Goal: Book appointment/travel/reservation

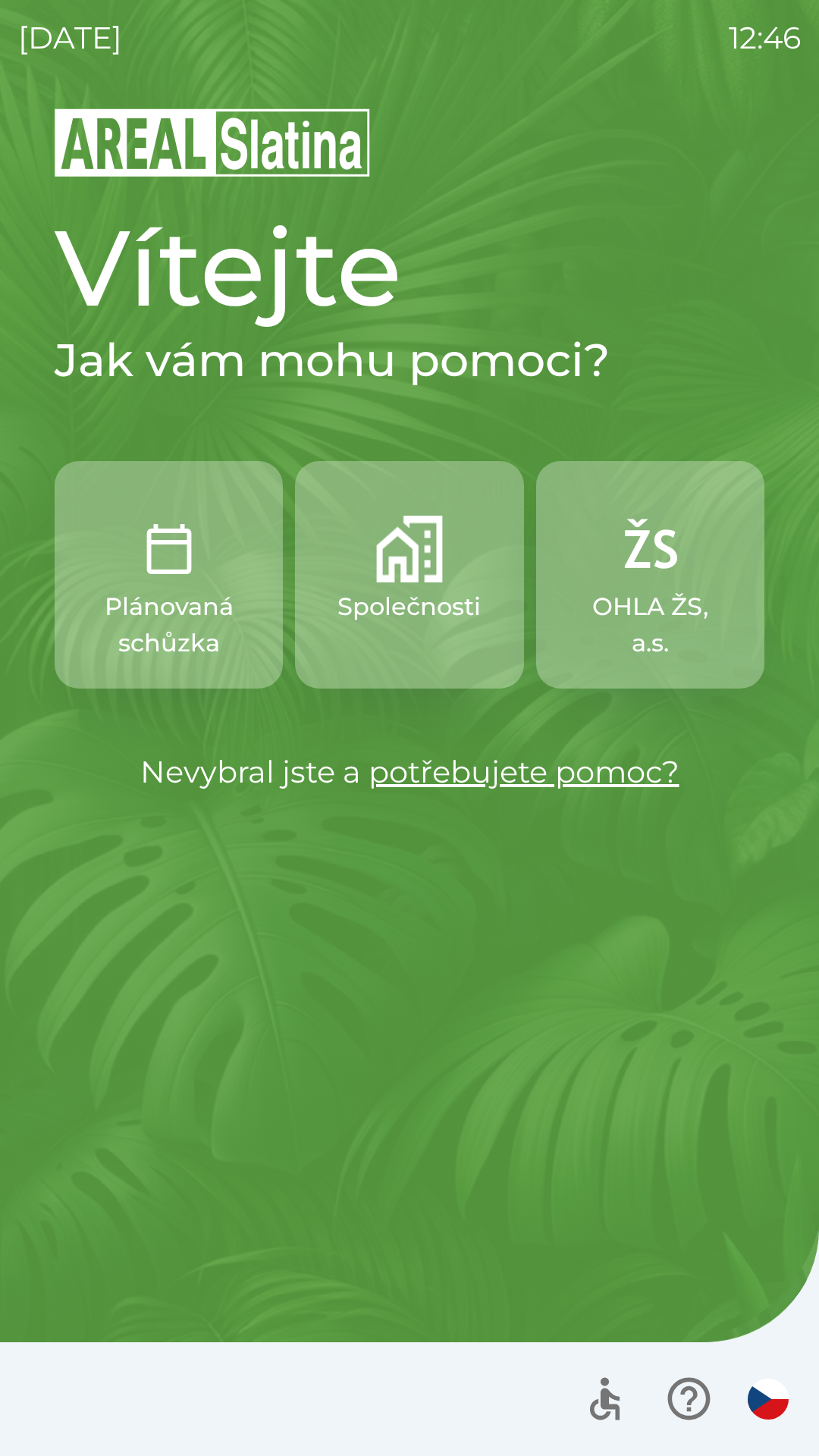
click at [629, 622] on p "OHLA ŽS, a.s." at bounding box center [650, 625] width 156 height 73
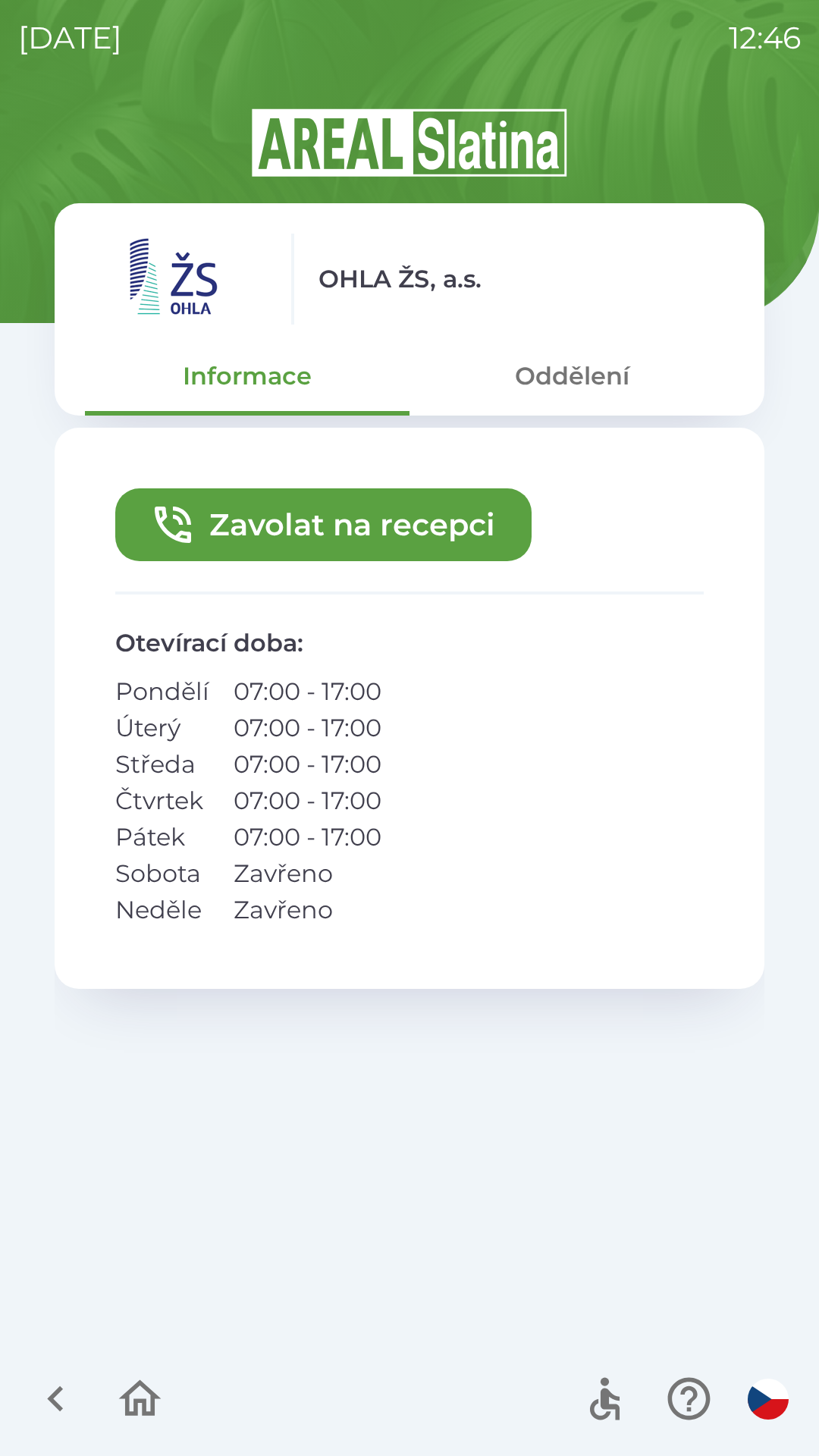
click at [349, 529] on button "Zavolat na recepci" at bounding box center [323, 525] width 416 height 73
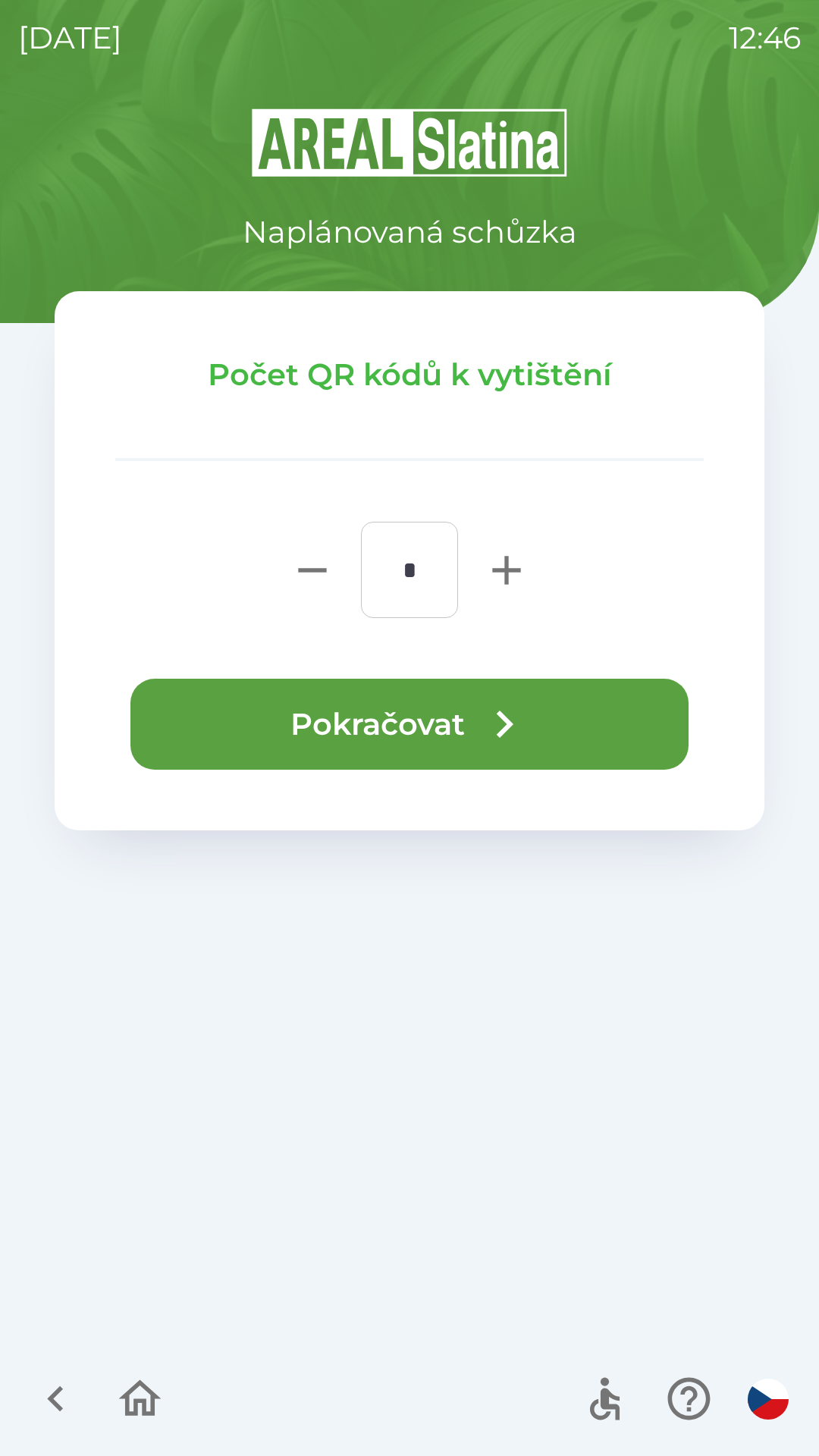
click at [356, 722] on button "Pokračovat" at bounding box center [409, 724] width 558 height 91
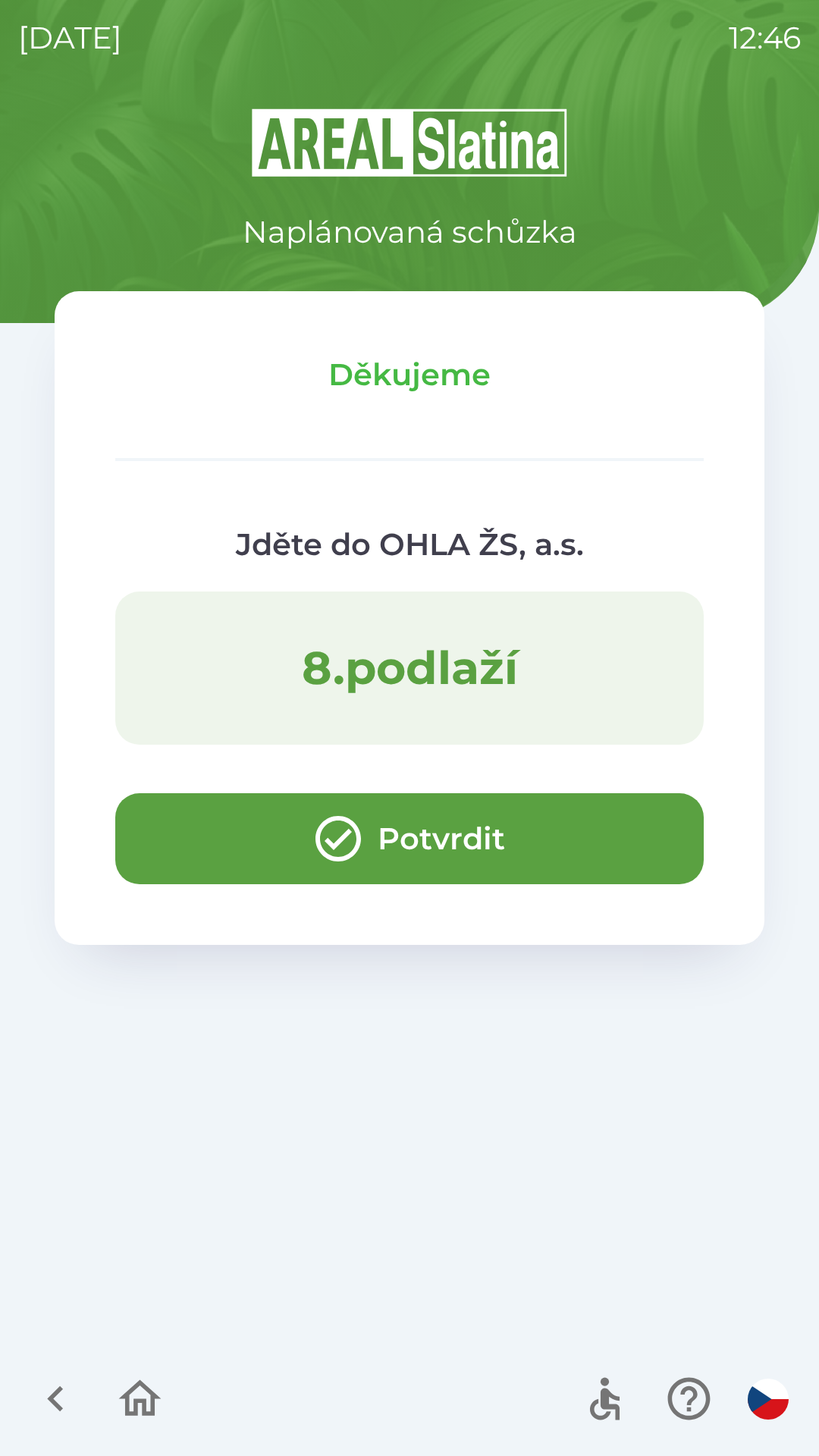
click at [381, 852] on button "Potvrdit" at bounding box center [409, 838] width 588 height 91
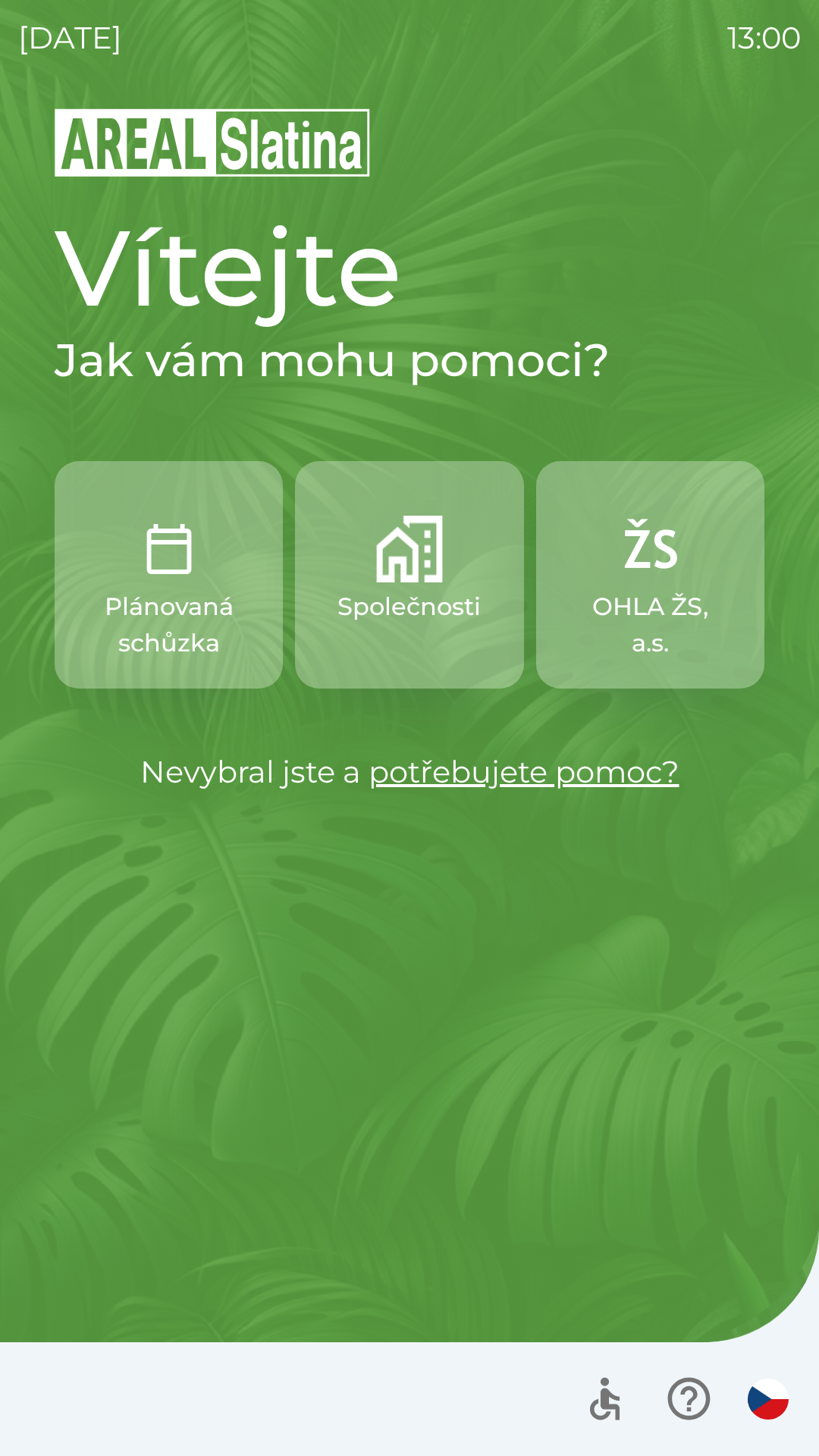
click at [634, 617] on p "OHLA ŽS, a.s." at bounding box center [650, 625] width 156 height 73
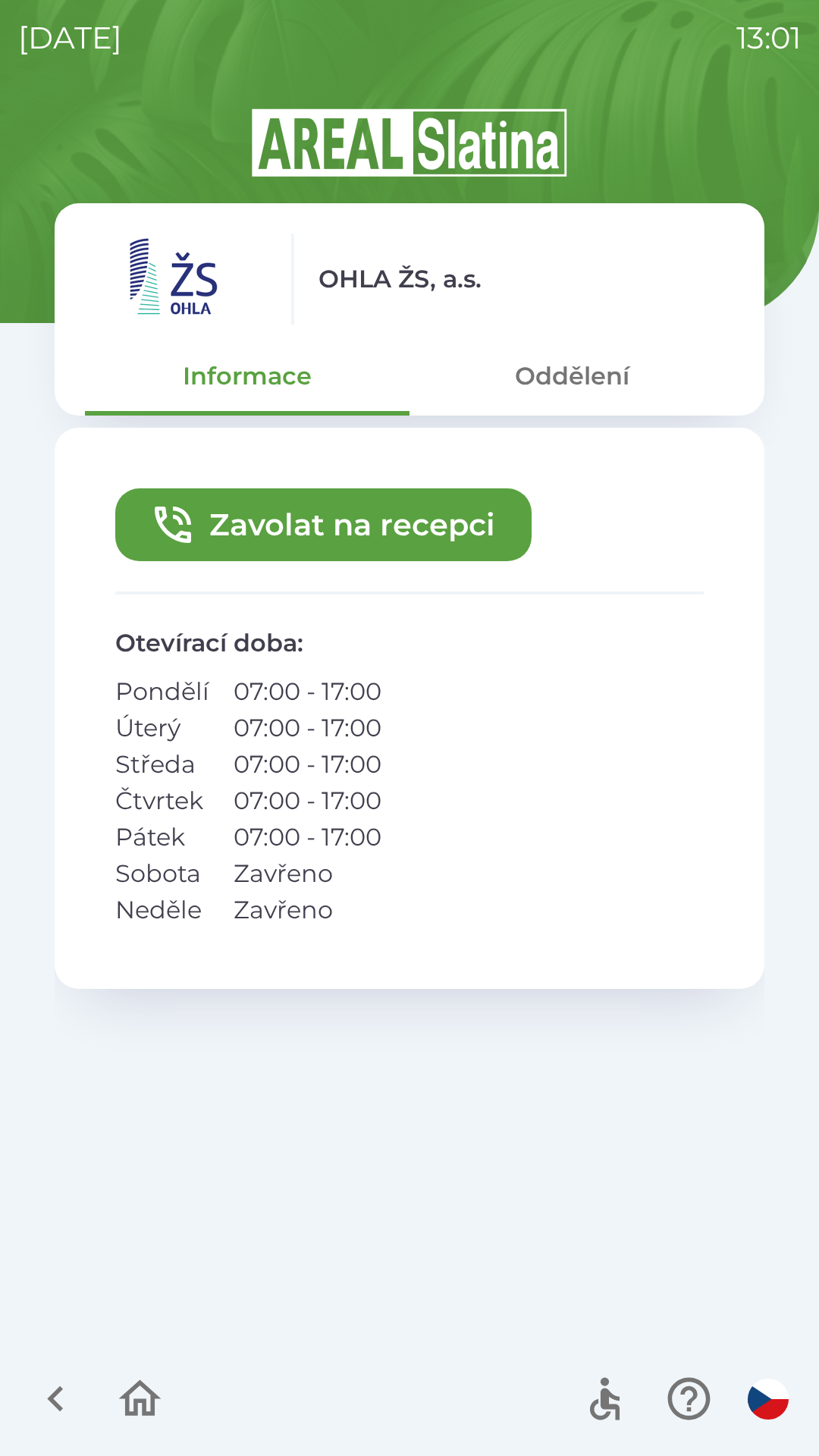
click at [557, 425] on div "OHLA ŽS, a.s. Informace Oddělení Zavolat na recepci Otevírací doba : Pondělí 07…" at bounding box center [410, 768] width 709 height 1130
click at [565, 388] on button "Oddělení" at bounding box center [571, 376] width 325 height 55
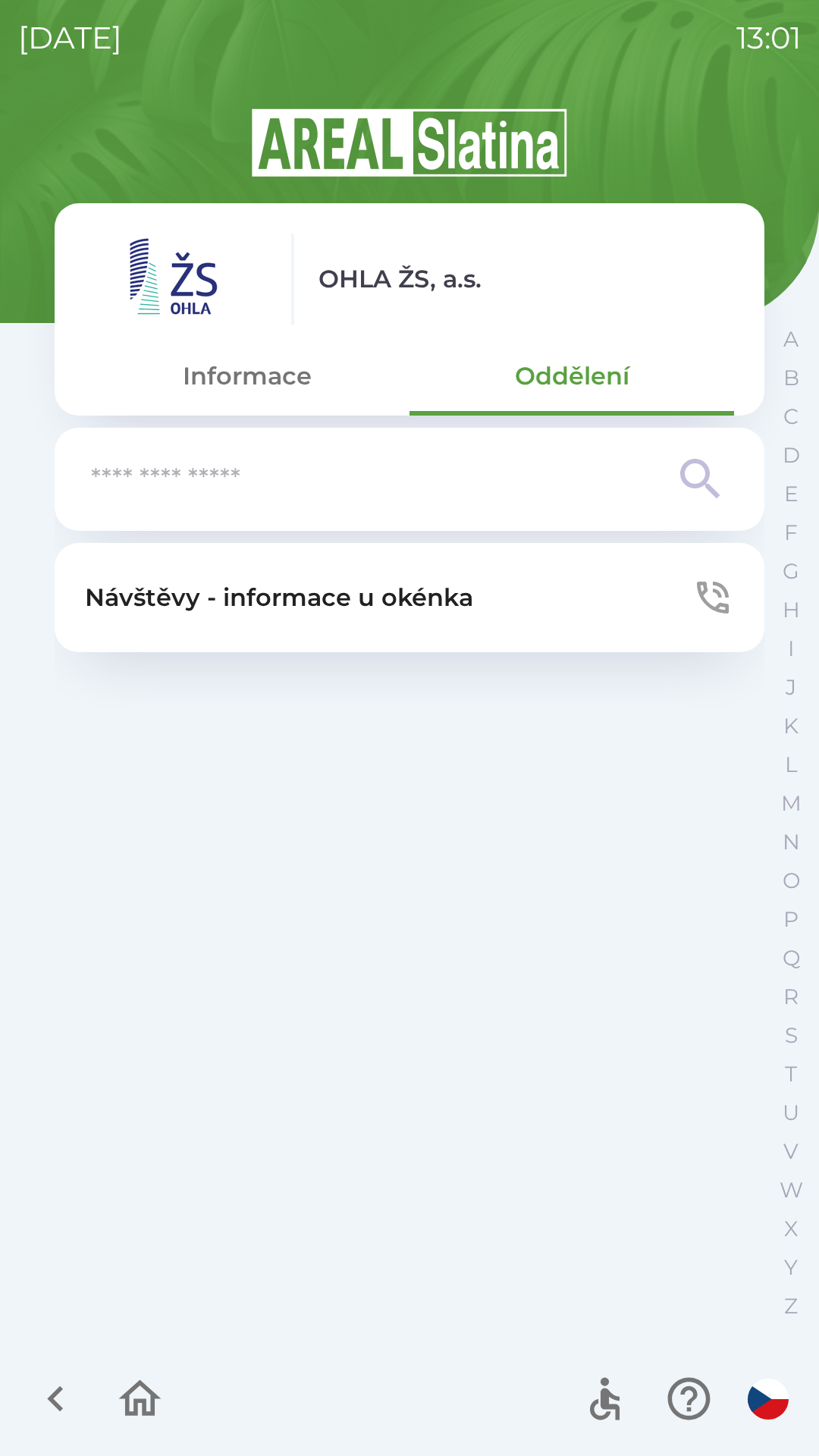
click at [540, 397] on button "Oddělení" at bounding box center [571, 376] width 325 height 55
click at [235, 370] on button "Informace" at bounding box center [247, 376] width 325 height 55
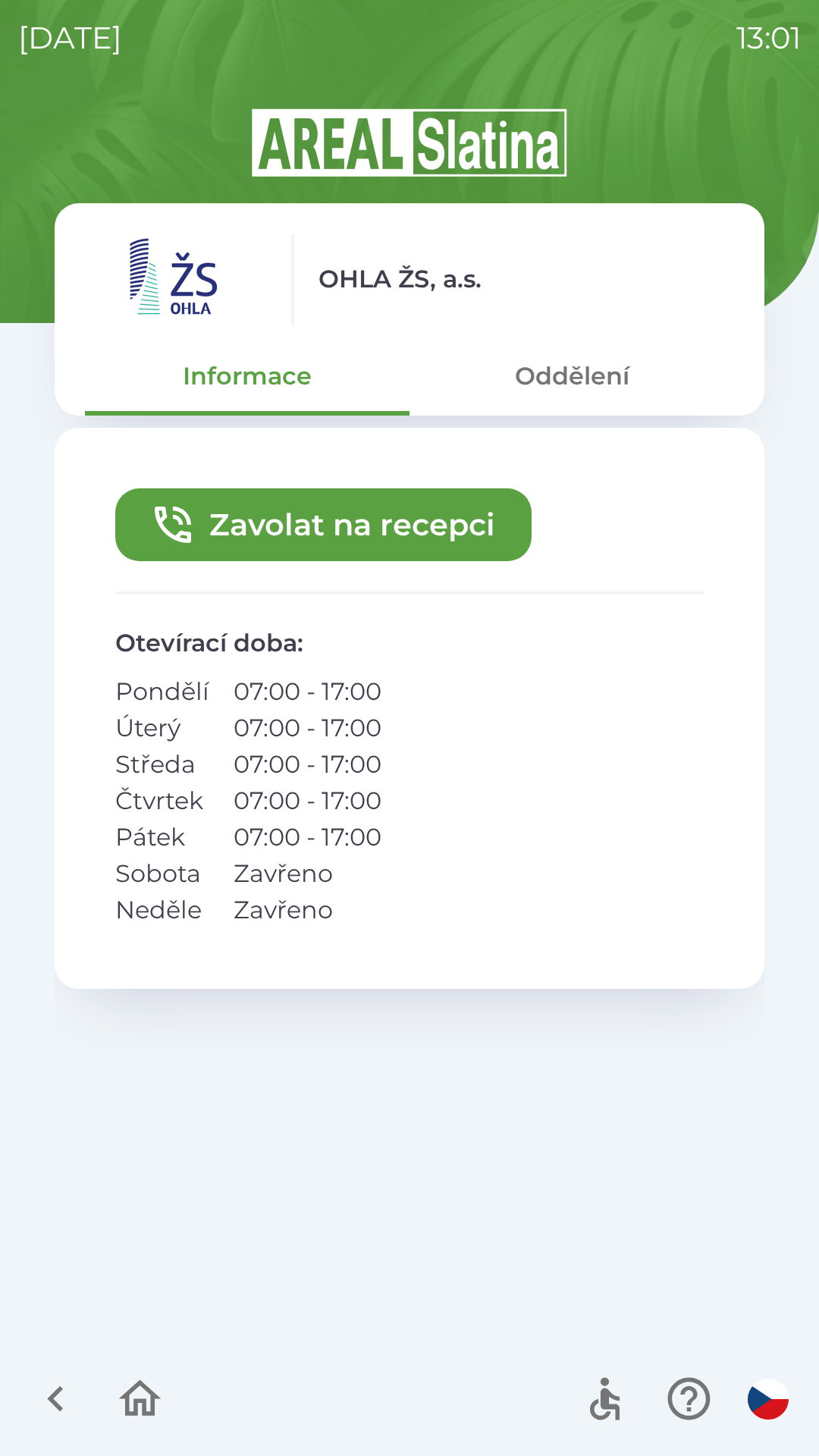
click at [290, 526] on button "Zavolat na recepci" at bounding box center [323, 525] width 416 height 73
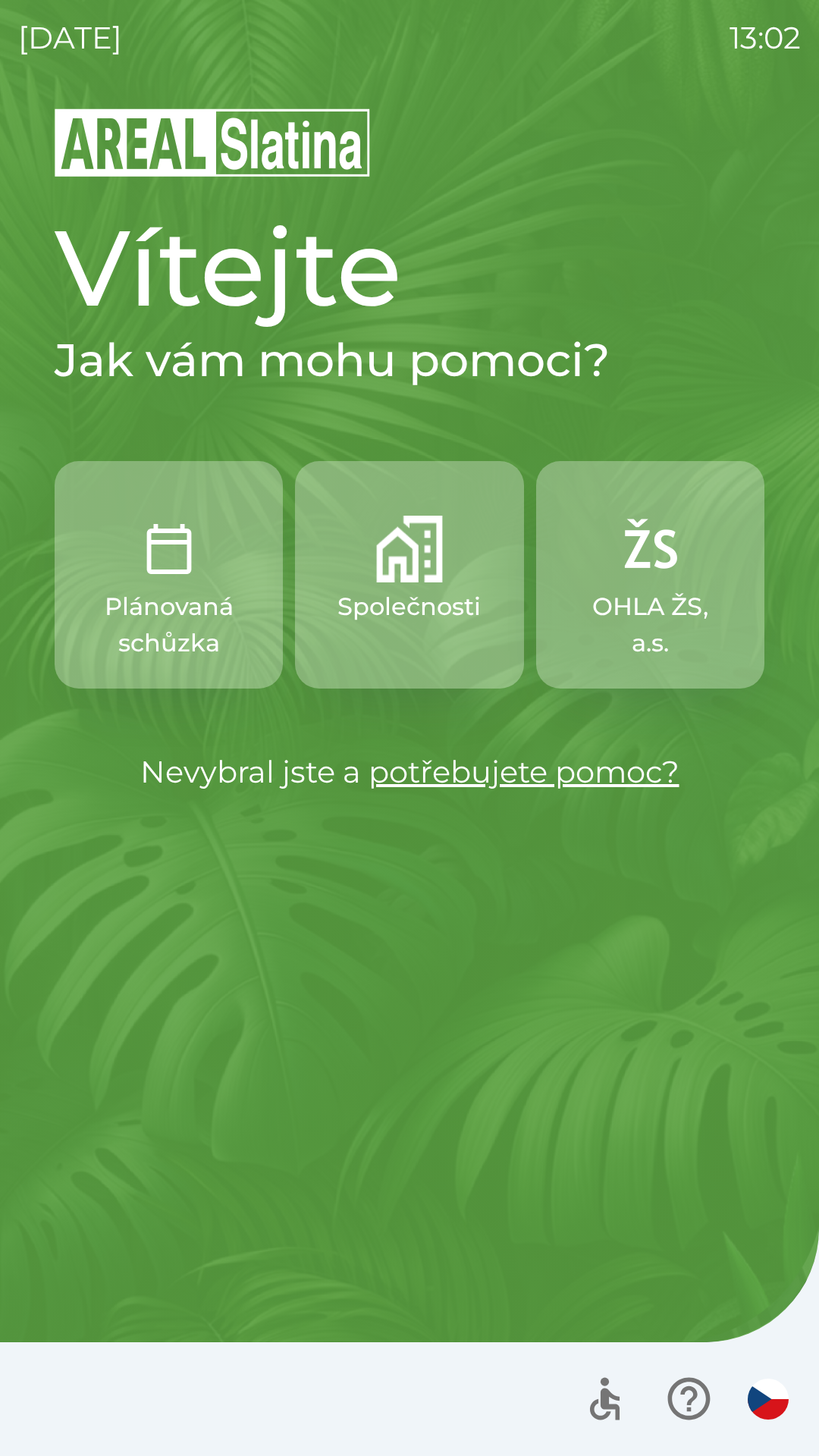
click at [181, 577] on img "button" at bounding box center [169, 549] width 67 height 67
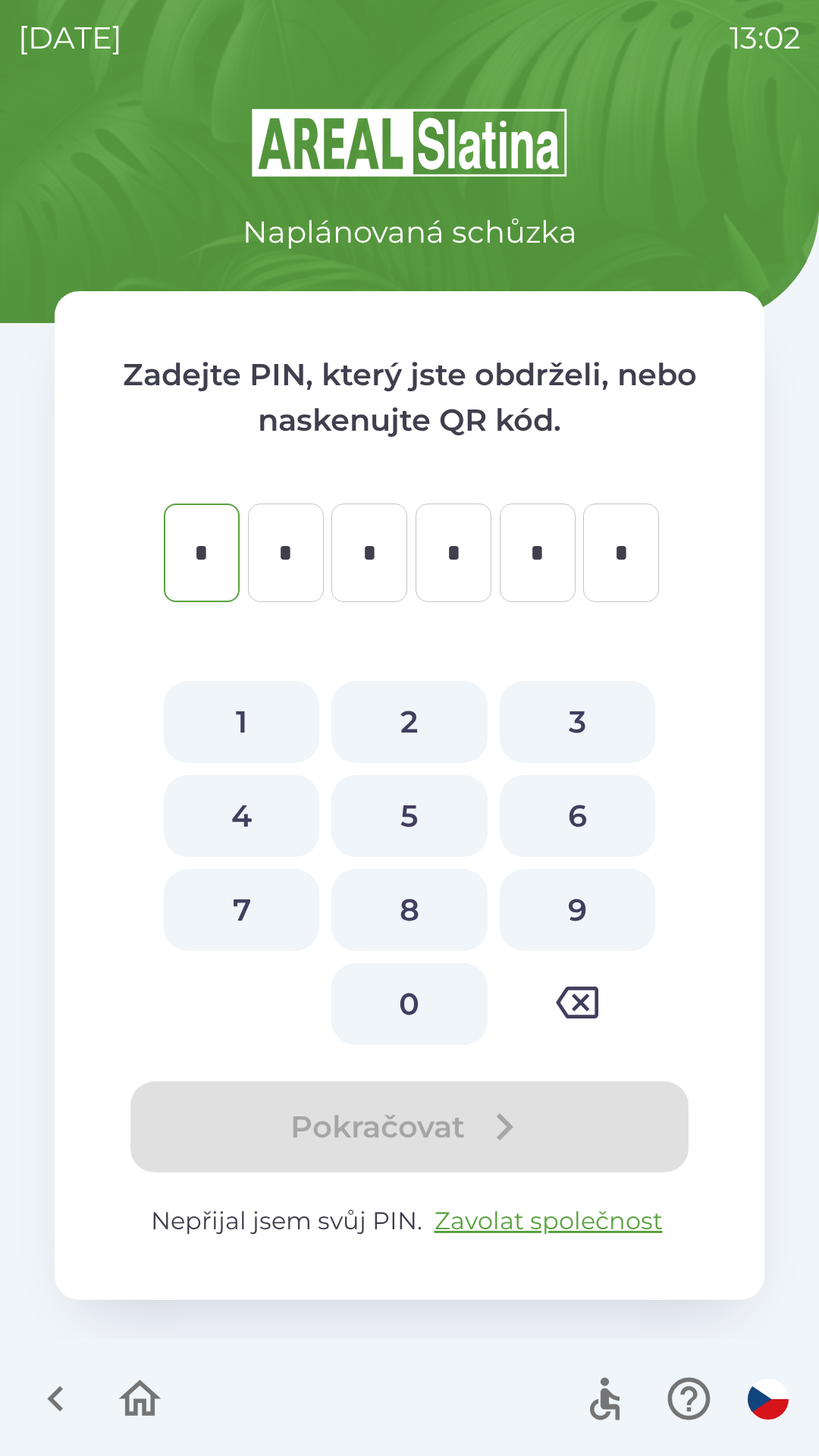
click at [149, 1392] on icon "button" at bounding box center [140, 1398] width 42 height 37
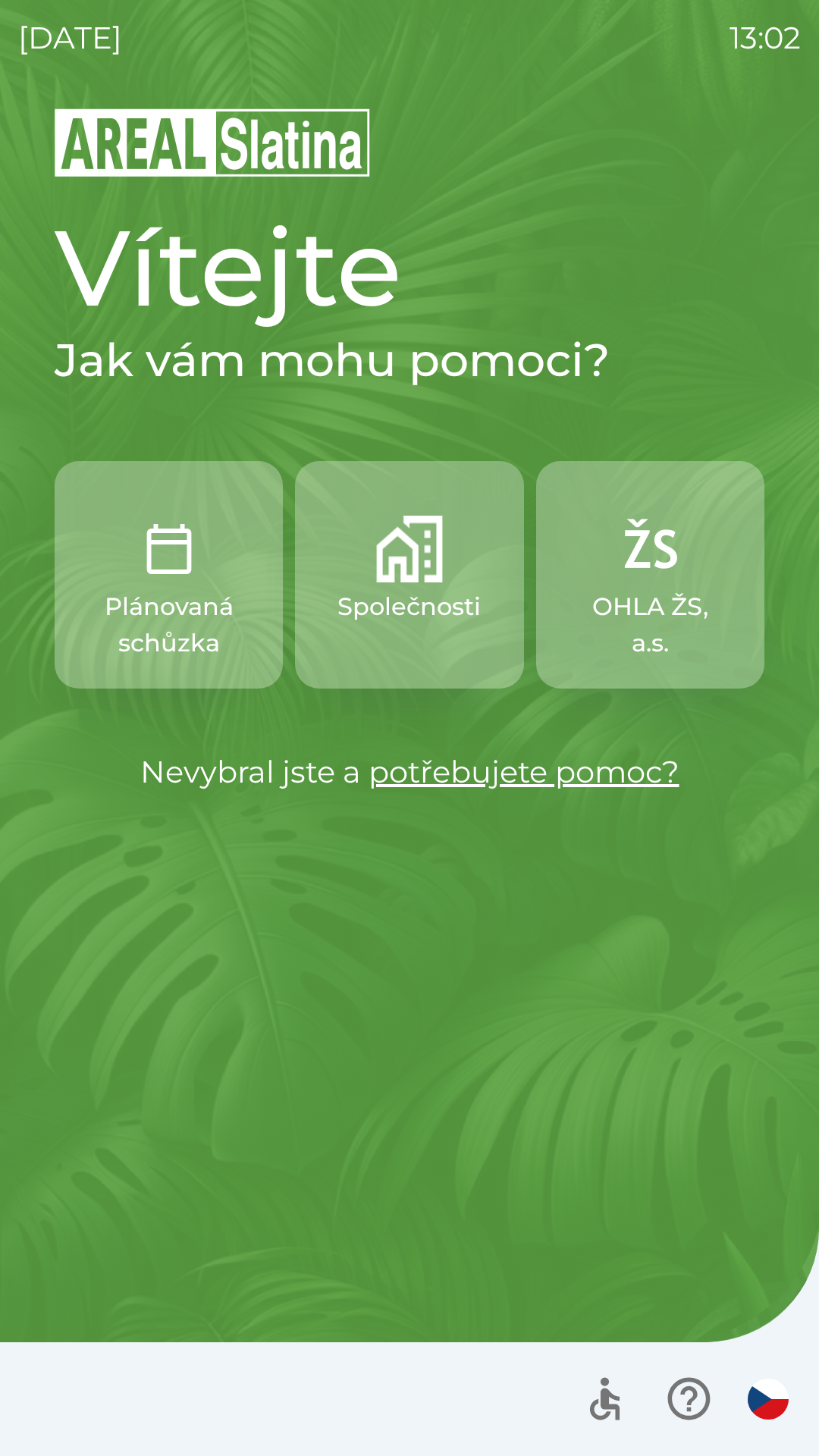
click at [642, 570] on img "button" at bounding box center [650, 549] width 67 height 67
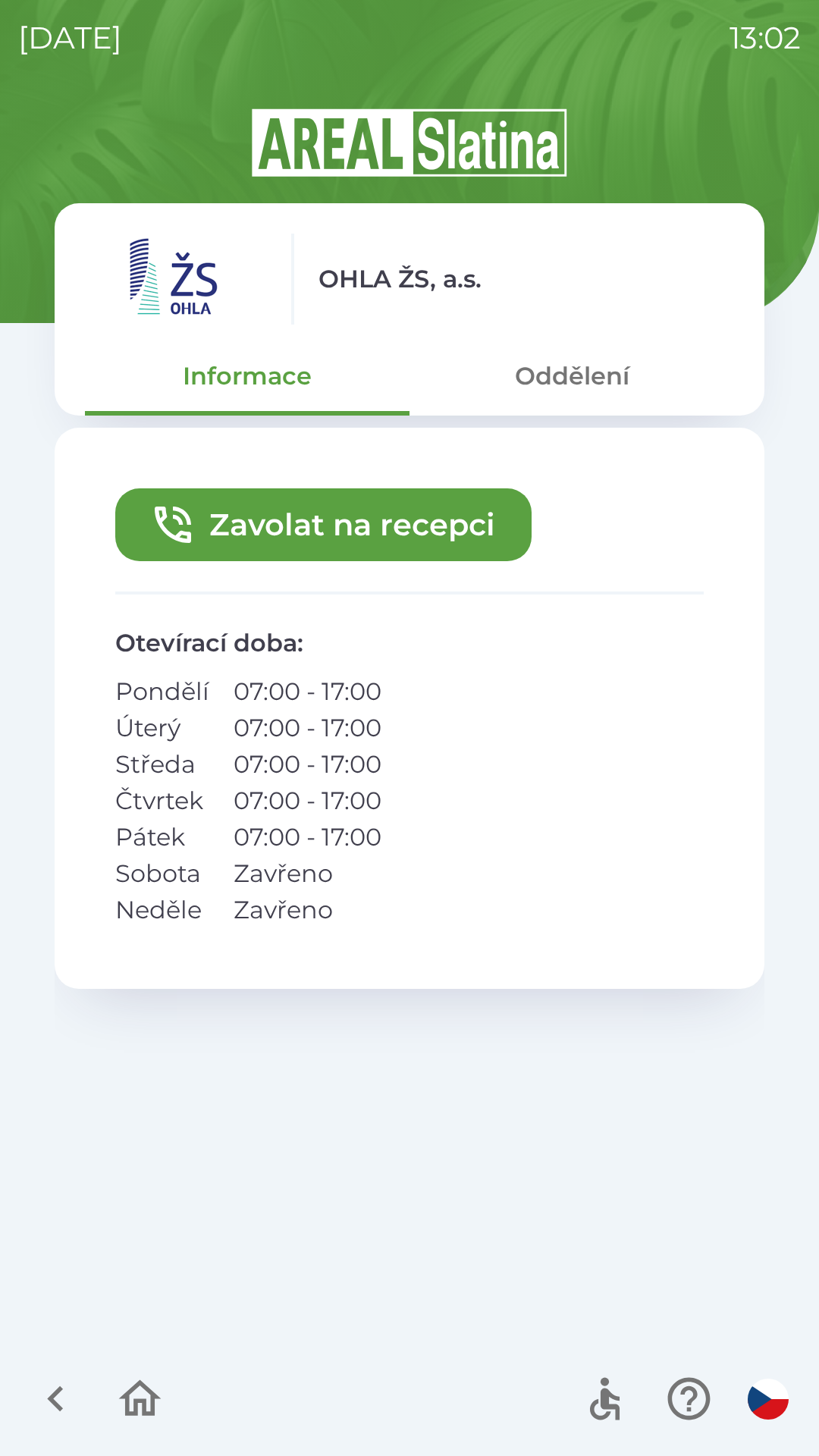
click at [327, 515] on button "Zavolat na recepci" at bounding box center [323, 525] width 416 height 73
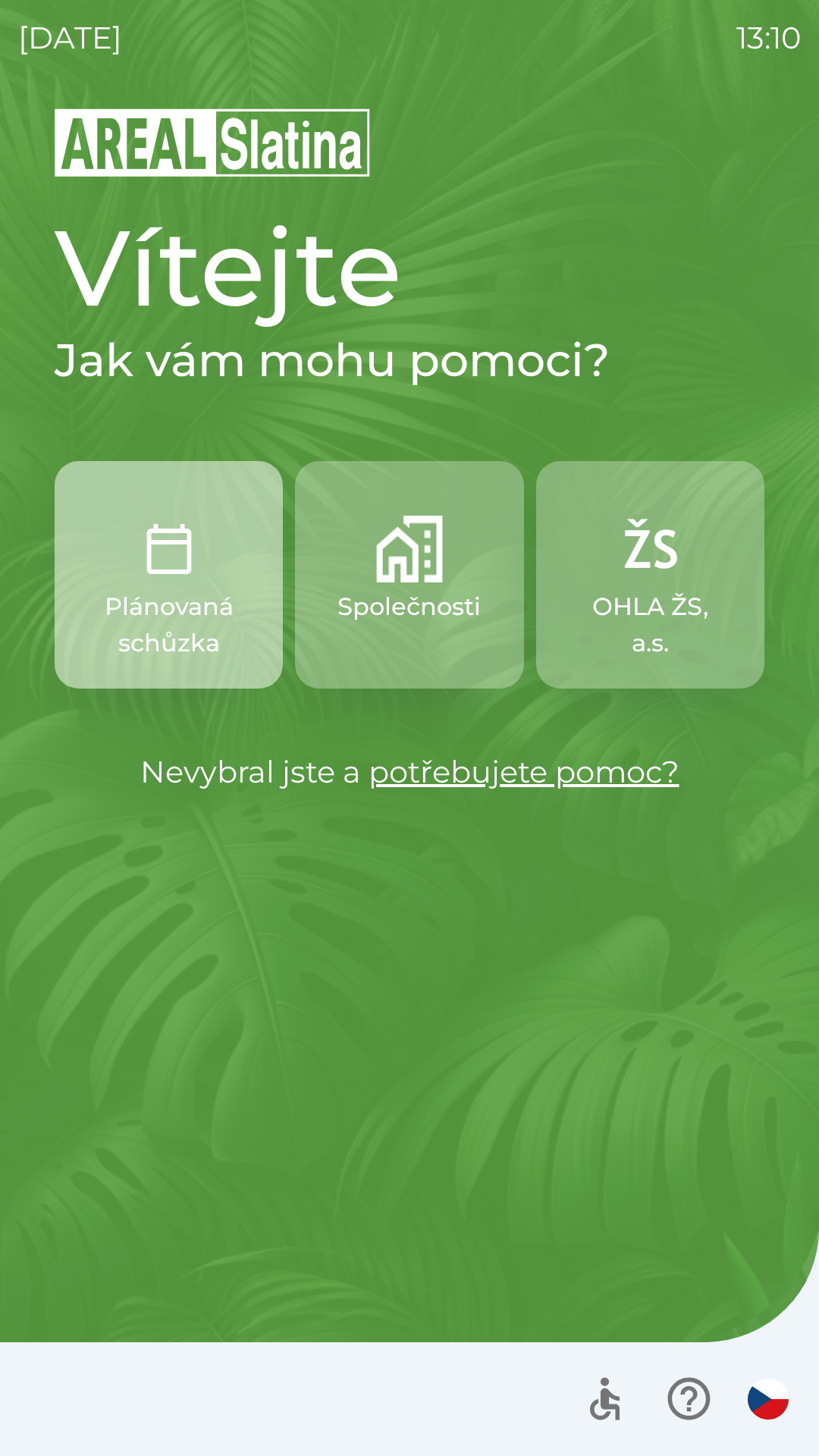
click at [245, 586] on button "Plánovaná schůzka" at bounding box center [168, 575] width 228 height 228
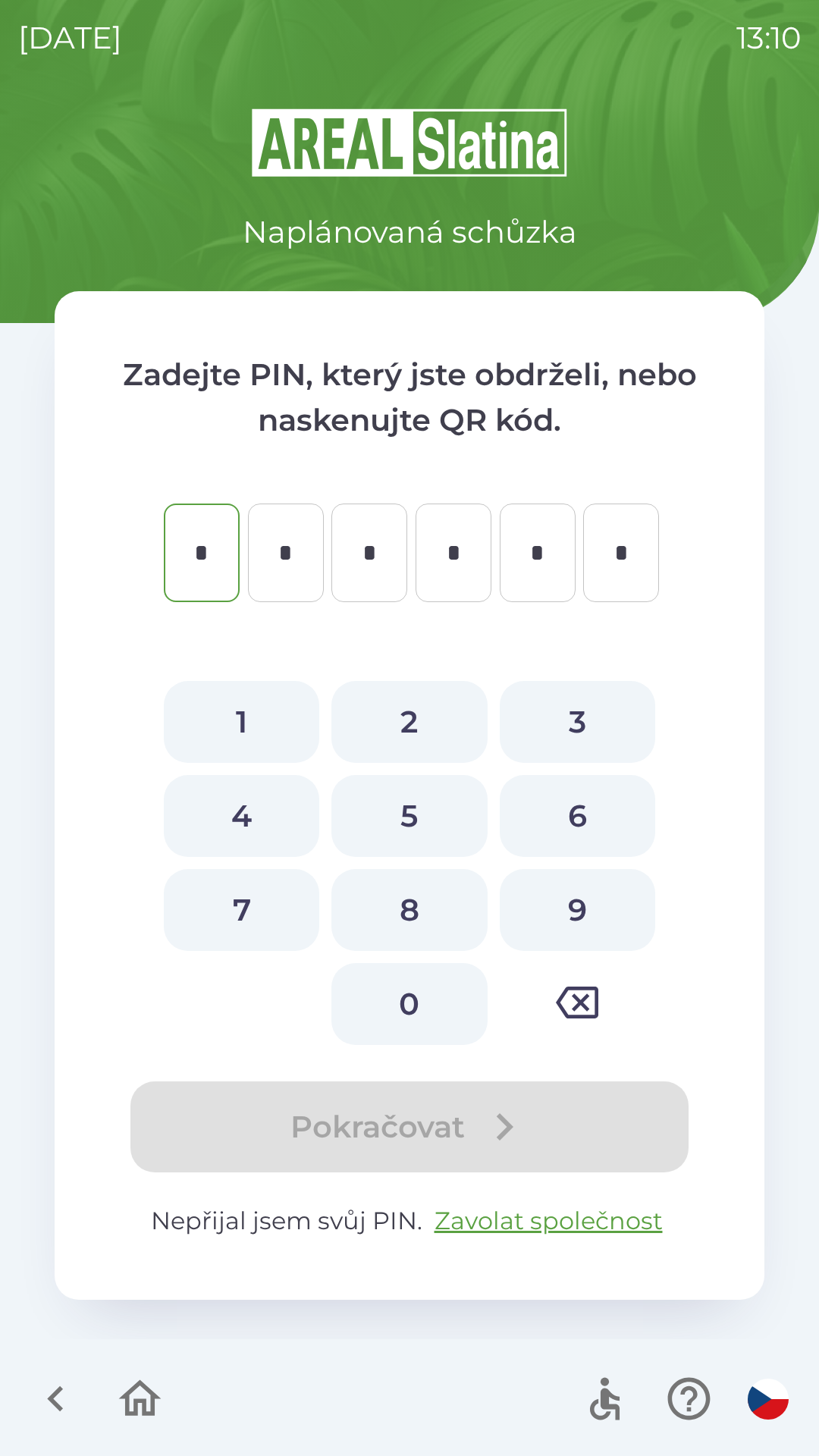
click at [126, 1390] on icon "button" at bounding box center [140, 1399] width 51 height 51
